Goal: Information Seeking & Learning: Learn about a topic

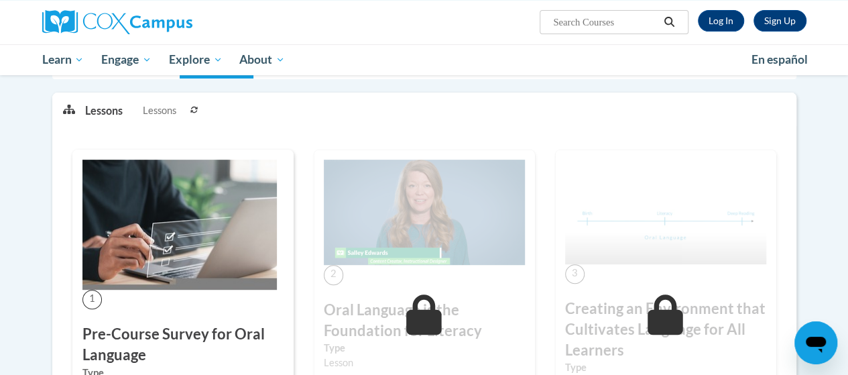
scroll to position [194, 0]
click at [168, 113] on span "Lessons" at bounding box center [160, 110] width 34 height 15
click at [190, 112] on button at bounding box center [194, 109] width 16 height 34
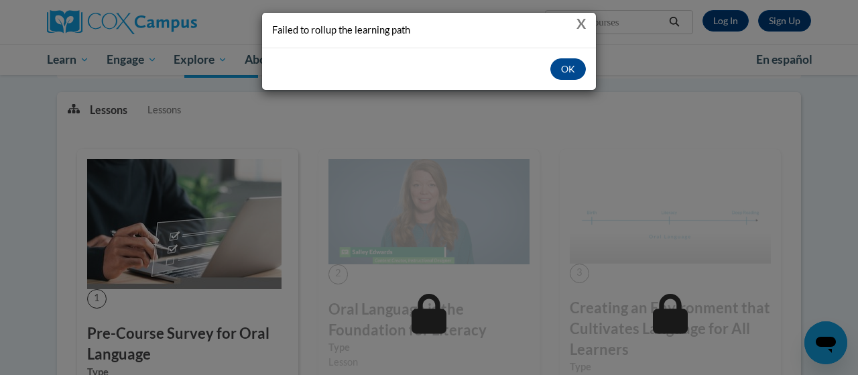
click at [578, 19] on button "X" at bounding box center [580, 23] width 9 height 14
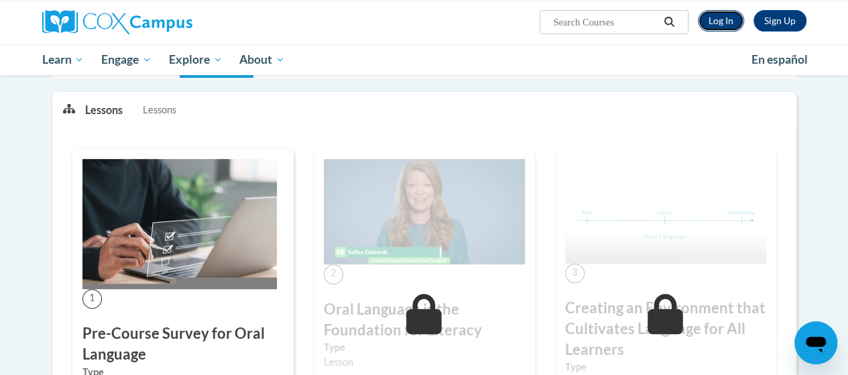
click at [716, 16] on link "Log In" at bounding box center [721, 20] width 46 height 21
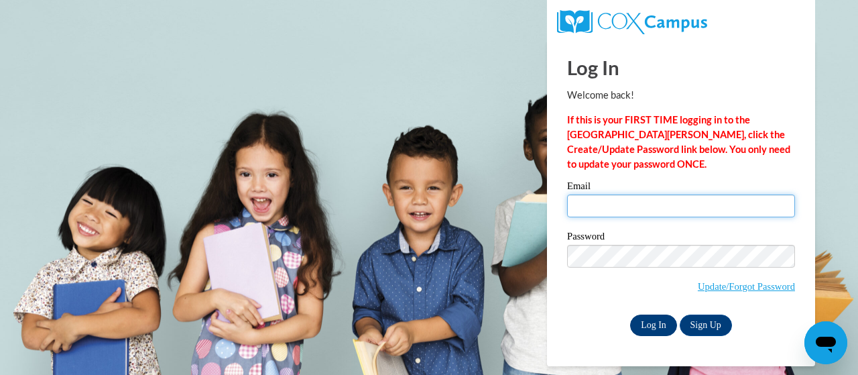
type input "e048804@muscogee.k12.ga.us"
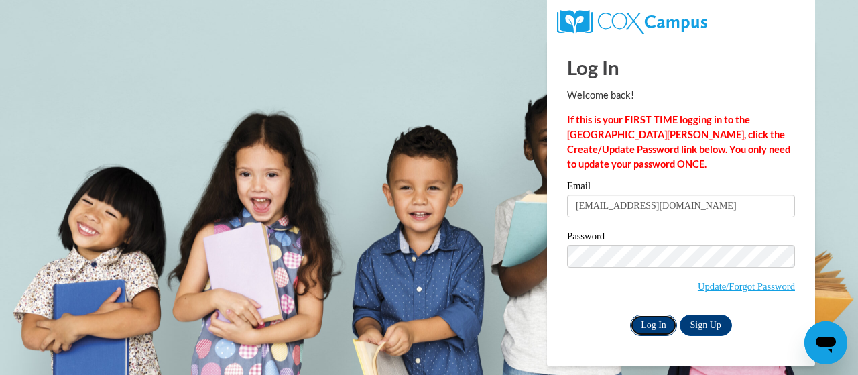
click at [662, 318] on input "Log In" at bounding box center [653, 324] width 47 height 21
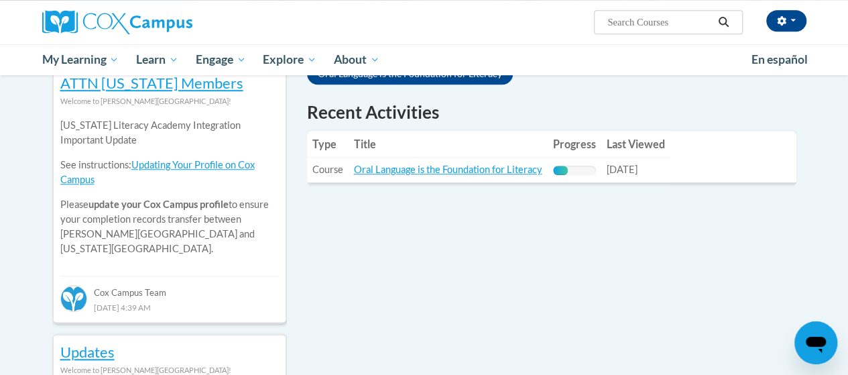
scroll to position [459, 0]
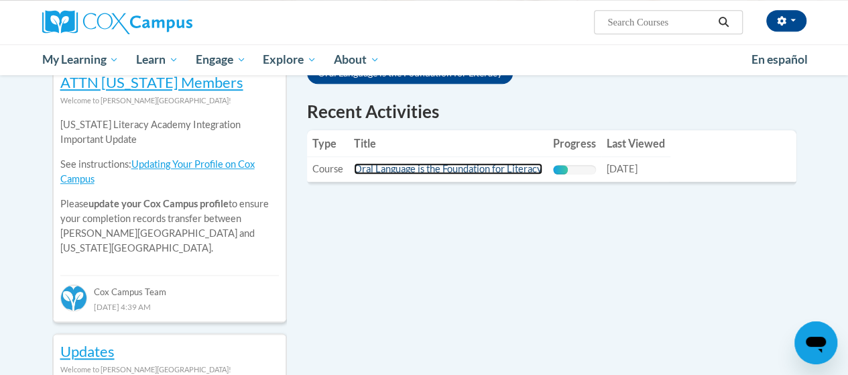
click at [516, 171] on link "Oral Language is the Foundation for Literacy" at bounding box center [448, 168] width 188 height 11
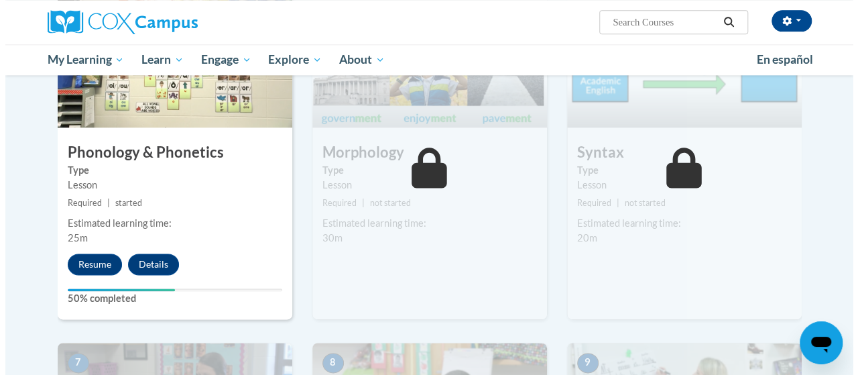
scroll to position [778, 0]
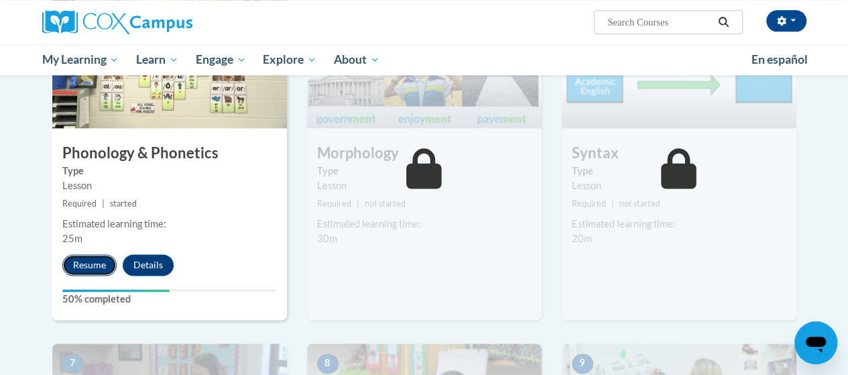
click at [95, 263] on button "Resume" at bounding box center [89, 264] width 54 height 21
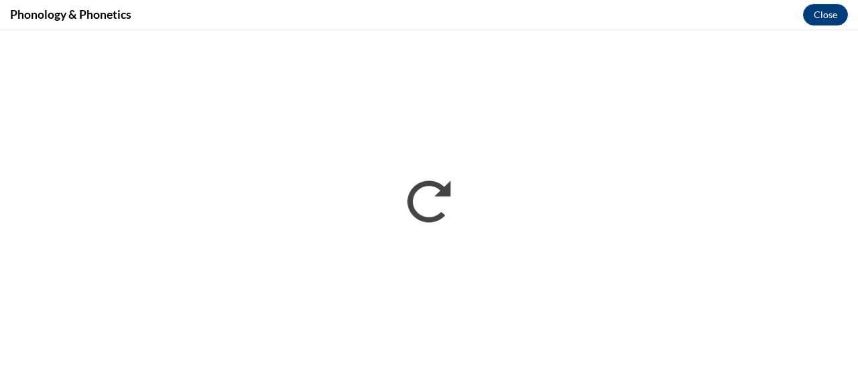
scroll to position [0, 0]
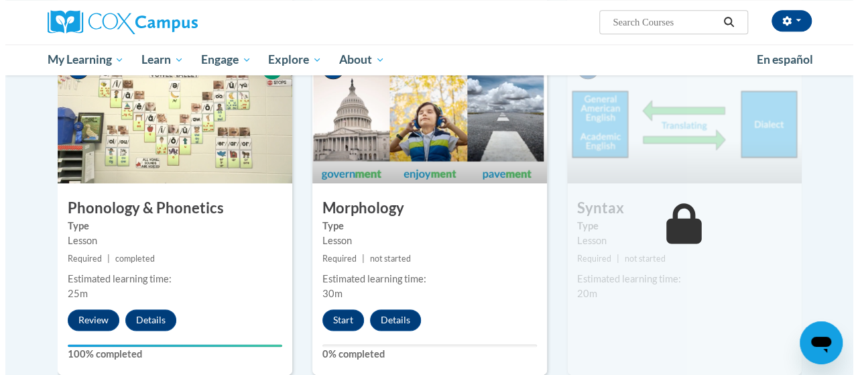
scroll to position [724, 0]
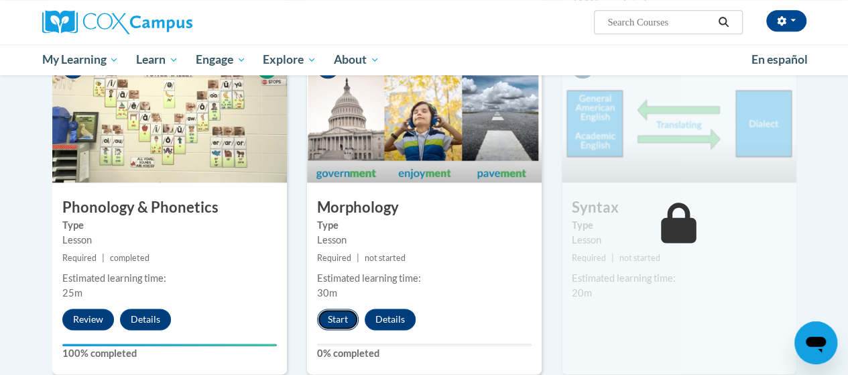
click at [332, 325] on button "Start" at bounding box center [338, 318] width 42 height 21
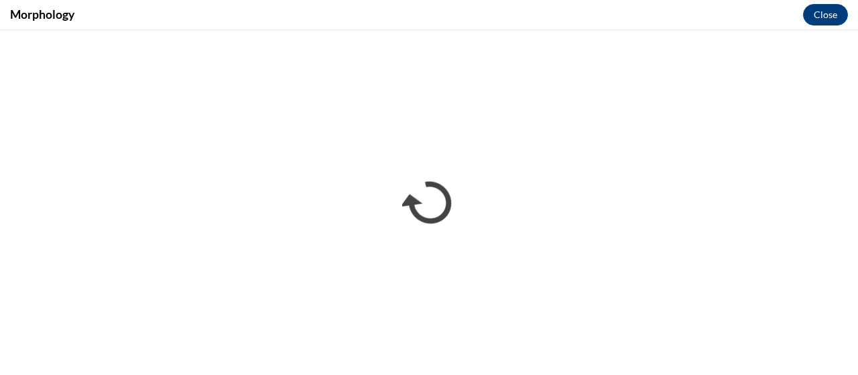
scroll to position [0, 0]
